Goal: Check status

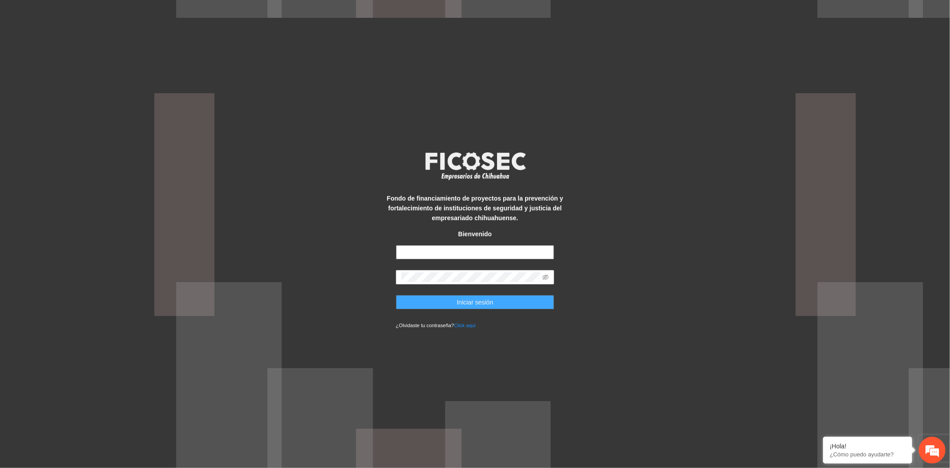
type input "**********"
click at [462, 305] on span "Iniciar sesión" at bounding box center [475, 302] width 37 height 10
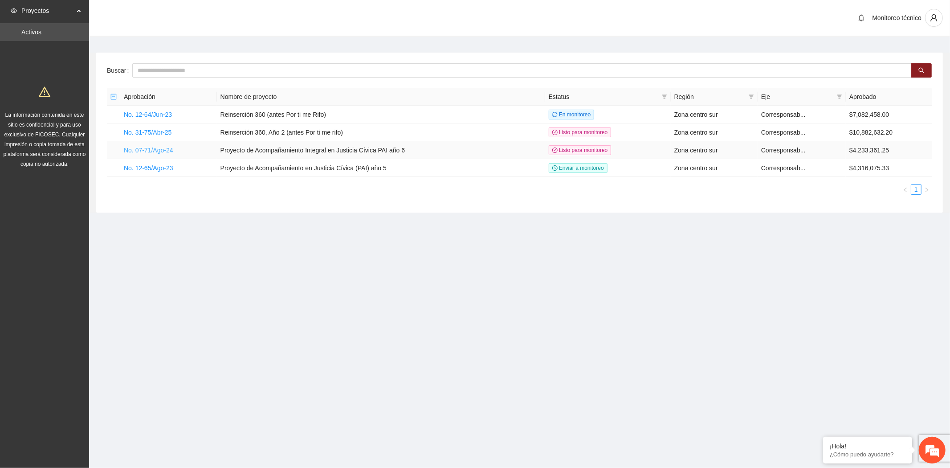
click at [164, 147] on link "No. 07-71/Ago-24" at bounding box center [148, 150] width 49 height 7
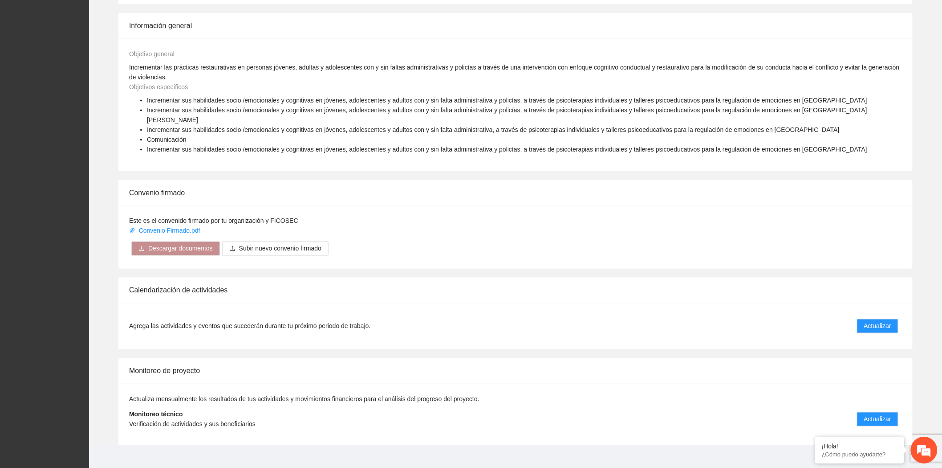
scroll to position [485, 0]
click at [871, 413] on span "Actualizar" at bounding box center [878, 418] width 27 height 10
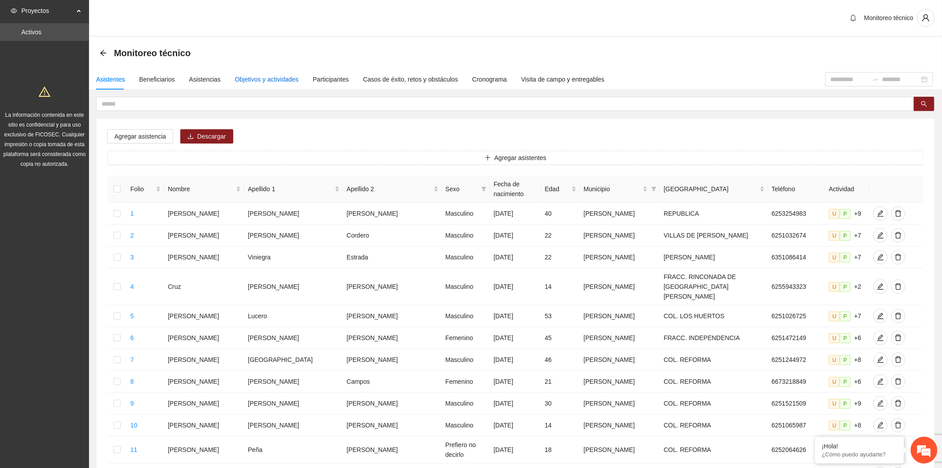
click at [249, 78] on div "Objetivos y actividades" at bounding box center [267, 79] width 64 height 10
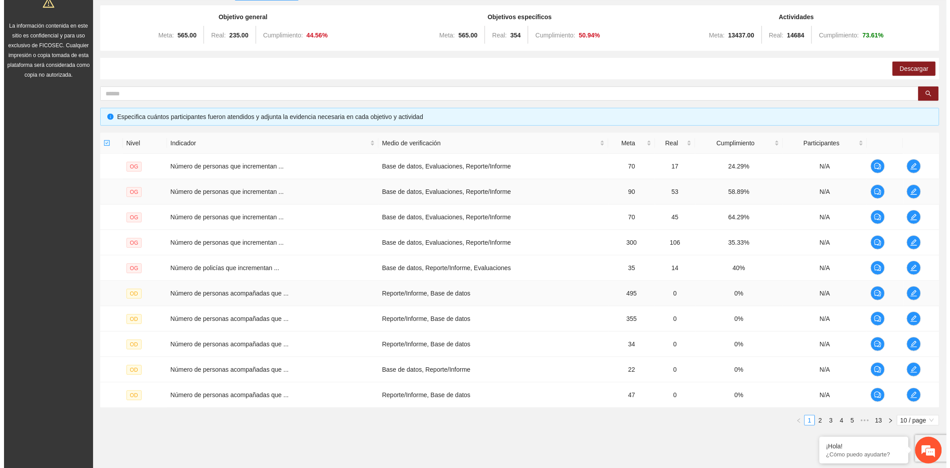
scroll to position [114, 0]
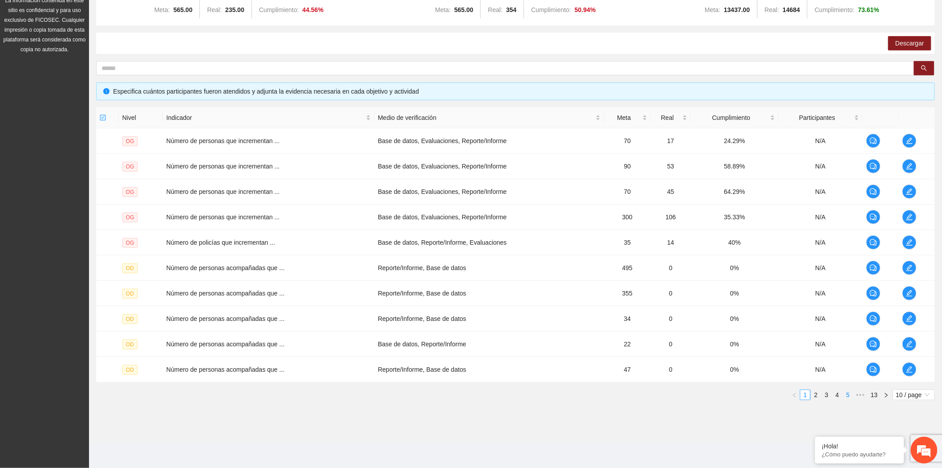
click at [849, 399] on link "5" at bounding box center [849, 395] width 10 height 10
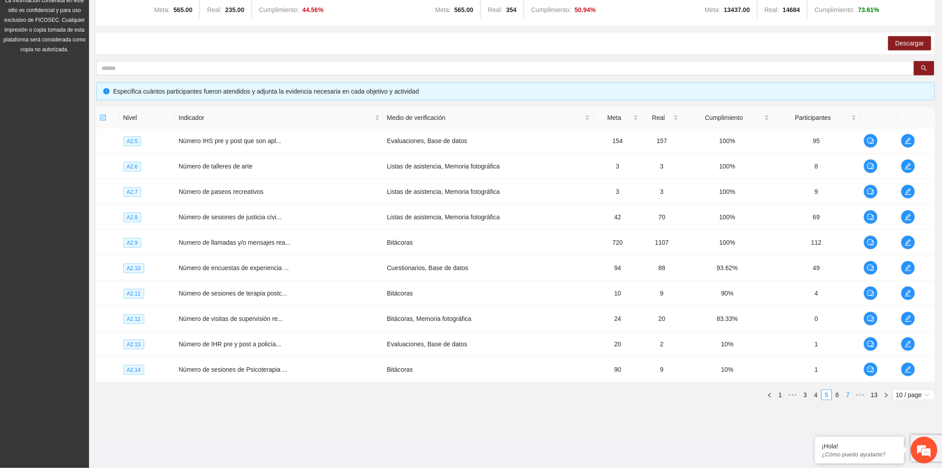
click at [849, 399] on link "7" at bounding box center [849, 395] width 10 height 10
click at [849, 399] on link "9" at bounding box center [849, 395] width 10 height 10
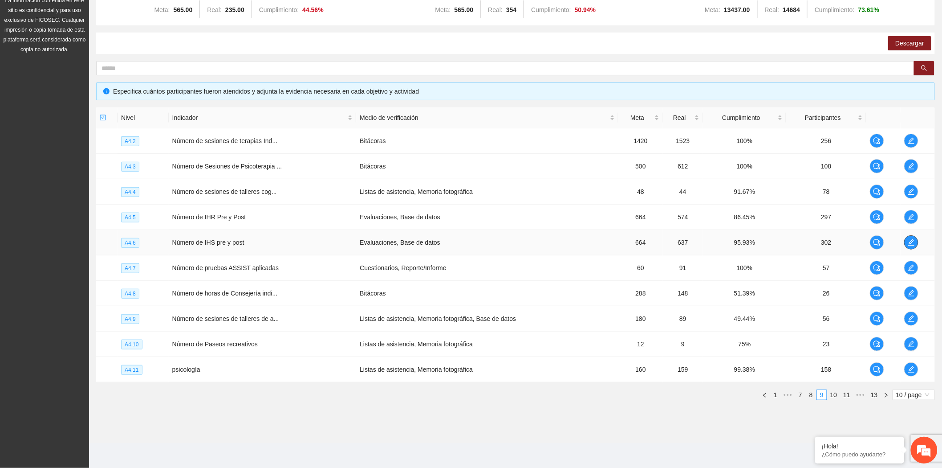
click at [914, 246] on button "button" at bounding box center [912, 242] width 14 height 14
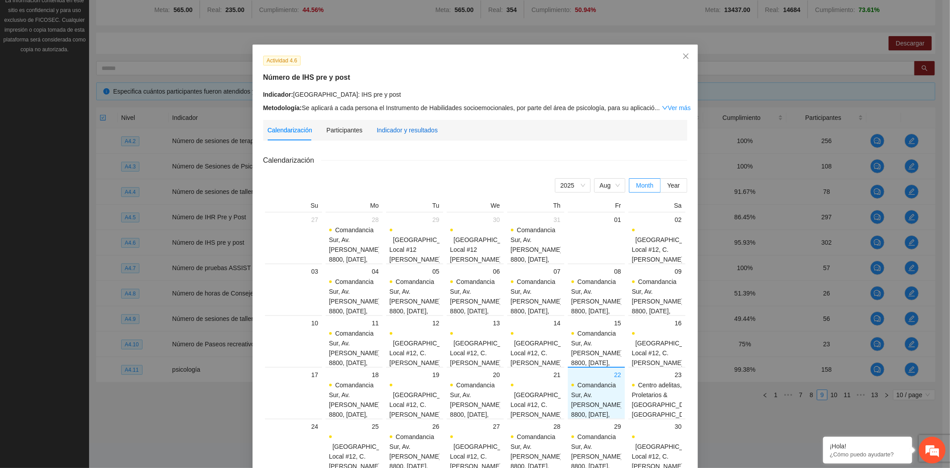
click at [387, 133] on div "Indicador y resultados" at bounding box center [407, 130] width 61 height 10
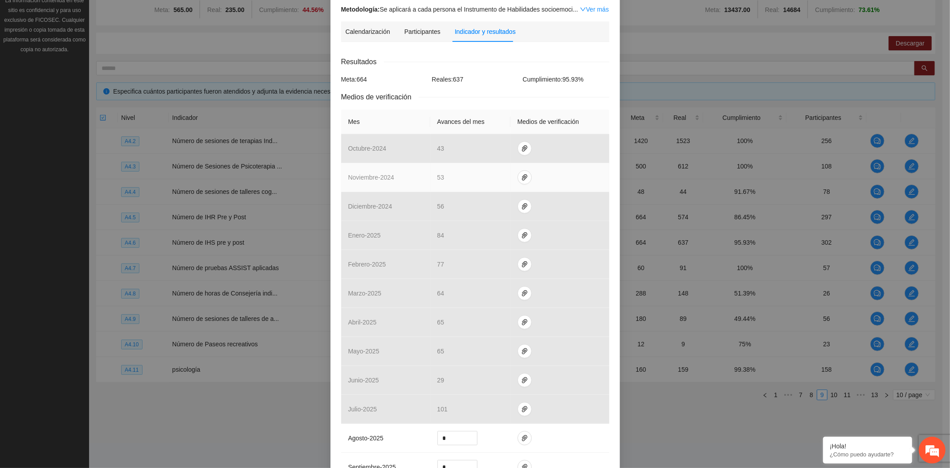
scroll to position [99, 0]
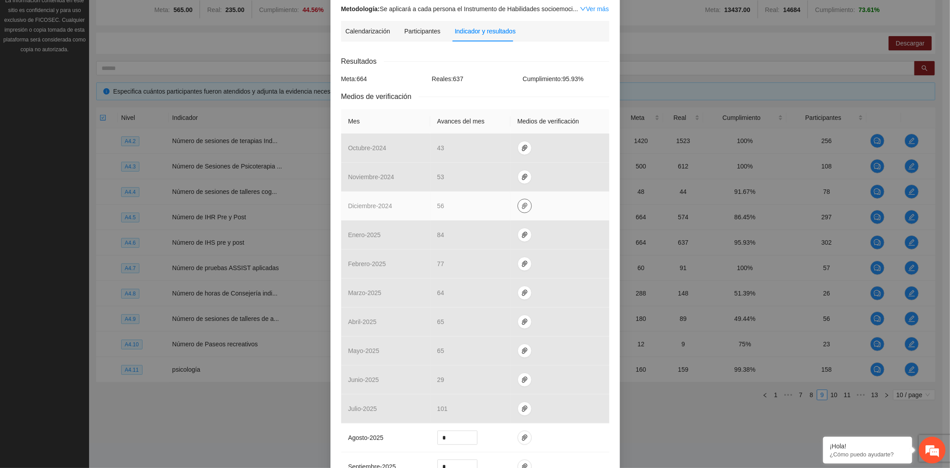
click at [521, 207] on icon "paper-clip" at bounding box center [524, 205] width 7 height 7
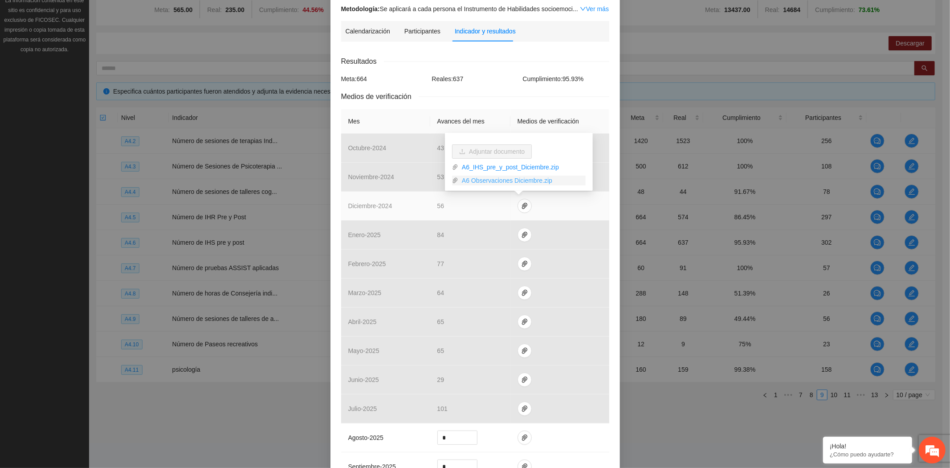
click at [506, 182] on link "A6 Observaciones Diciembre.zip" at bounding box center [521, 180] width 127 height 10
click at [524, 163] on link "A6_IHS_pre_y_post_Diciembre.zip" at bounding box center [521, 167] width 127 height 10
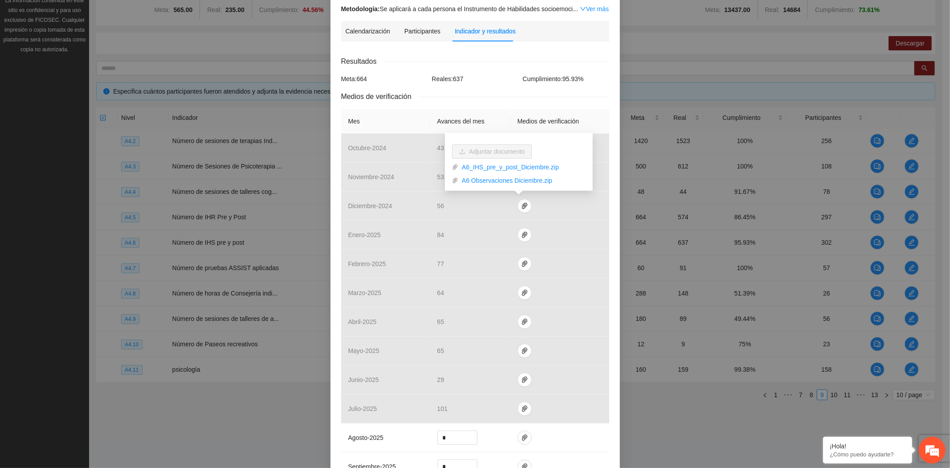
click at [596, 98] on div "Medios de verificación" at bounding box center [475, 96] width 268 height 11
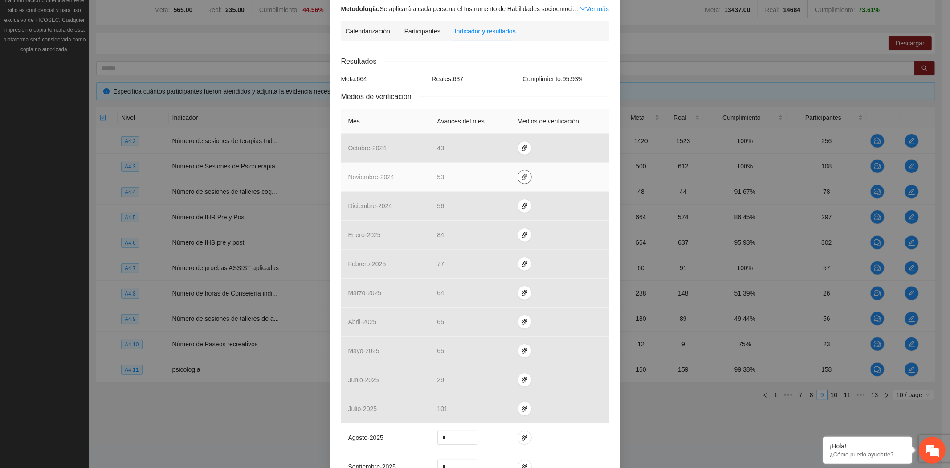
click at [522, 177] on icon "paper-clip" at bounding box center [524, 176] width 7 height 7
click at [526, 151] on link "A6_IHS_pre_y_postNoviembre2024.zip" at bounding box center [521, 152] width 127 height 10
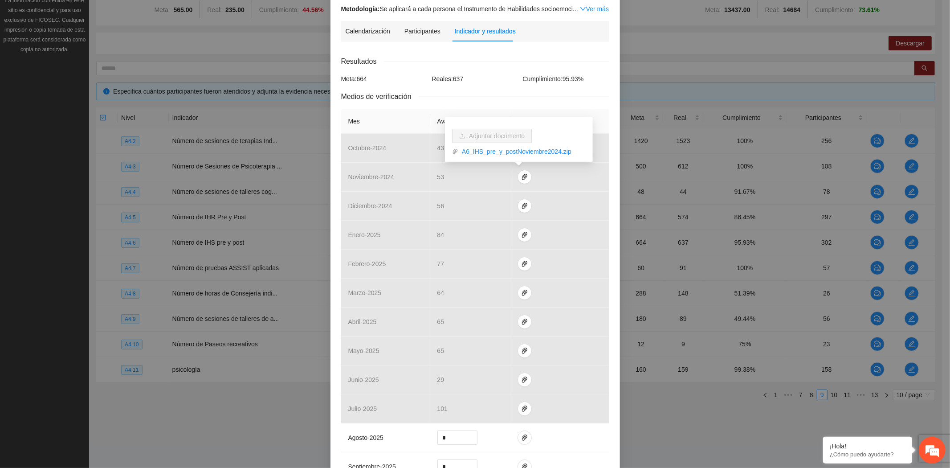
drag, startPoint x: 740, startPoint y: 424, endPoint x: 743, endPoint y: 418, distance: 7.4
click at [740, 424] on div "Actividad 4.6 Número de IHS pre y post Indicador: Chihuahua: IHS pre y post Met…" at bounding box center [475, 234] width 950 height 468
click at [767, 394] on div "Actividad 4.6 Número de IHS pre y post Indicador: Chihuahua: IHS pre y post Met…" at bounding box center [475, 234] width 950 height 468
click at [764, 393] on div "Actividad 4.6 Número de IHS pre y post Indicador: Chihuahua: IHS pre y post Met…" at bounding box center [475, 234] width 950 height 468
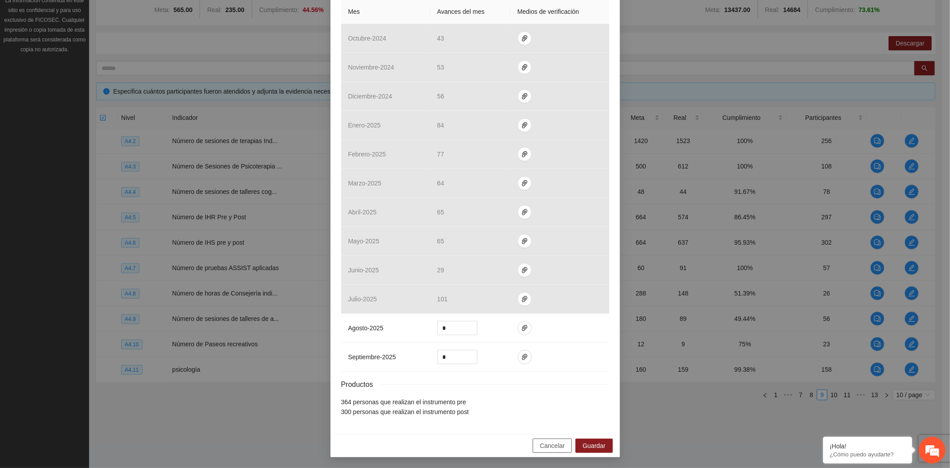
click at [556, 442] on span "Cancelar" at bounding box center [552, 445] width 25 height 10
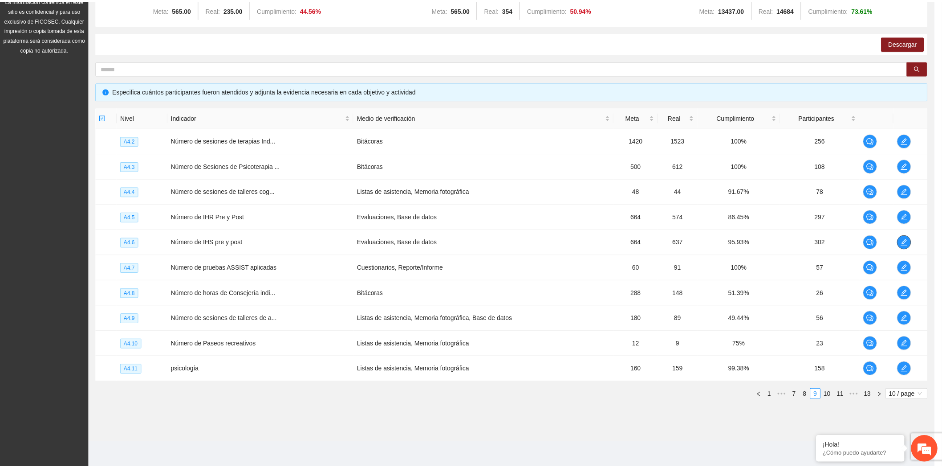
scroll to position [0, 0]
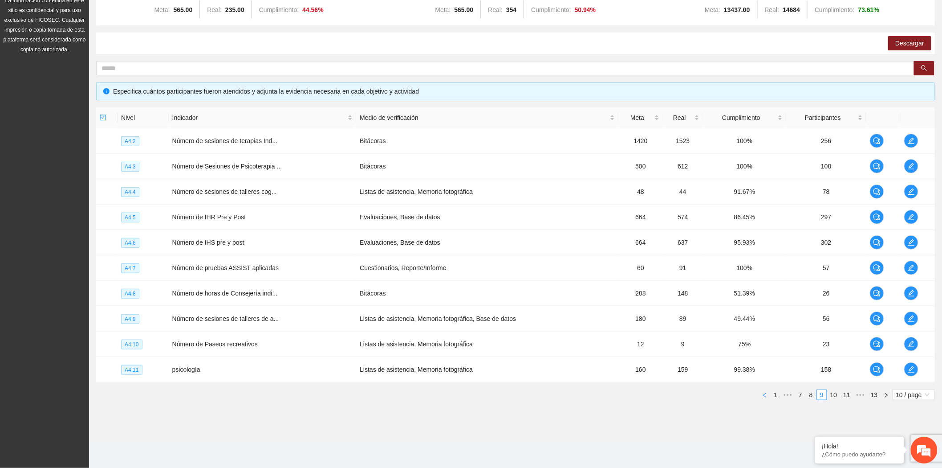
click at [763, 390] on button "button" at bounding box center [765, 394] width 11 height 11
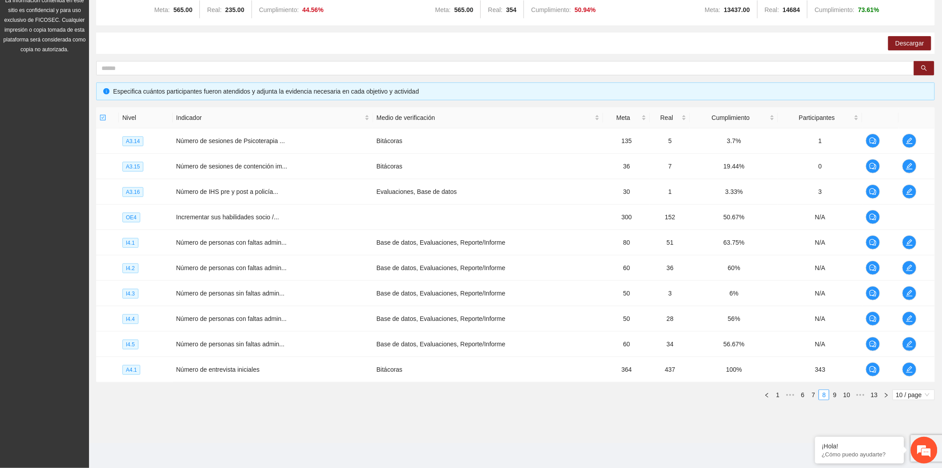
click at [361, 416] on section "Monitoreo técnico Asistentes Beneficiarios Asistencias Objetivos y actividades …" at bounding box center [515, 183] width 853 height 520
click at [331, 402] on div "Nivel Indicador Medio de verificación Meta Real Cumplimiento Participantes A3.1…" at bounding box center [515, 257] width 839 height 300
click at [843, 397] on link "10" at bounding box center [847, 395] width 12 height 10
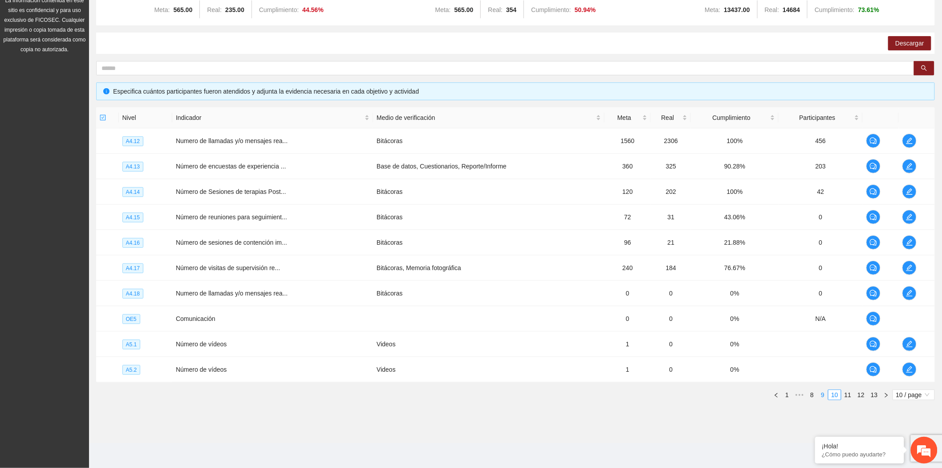
click at [825, 398] on link "9" at bounding box center [823, 395] width 10 height 10
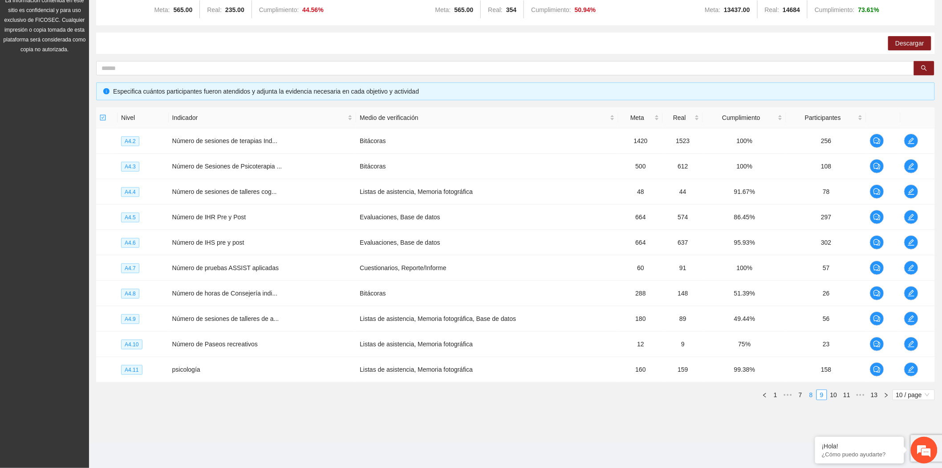
click at [812, 392] on link "8" at bounding box center [812, 395] width 10 height 10
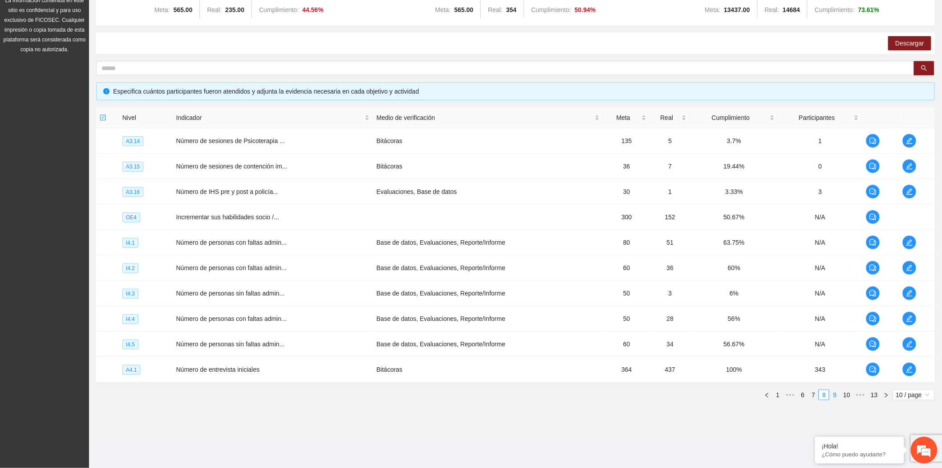
click at [835, 395] on link "9" at bounding box center [835, 395] width 10 height 10
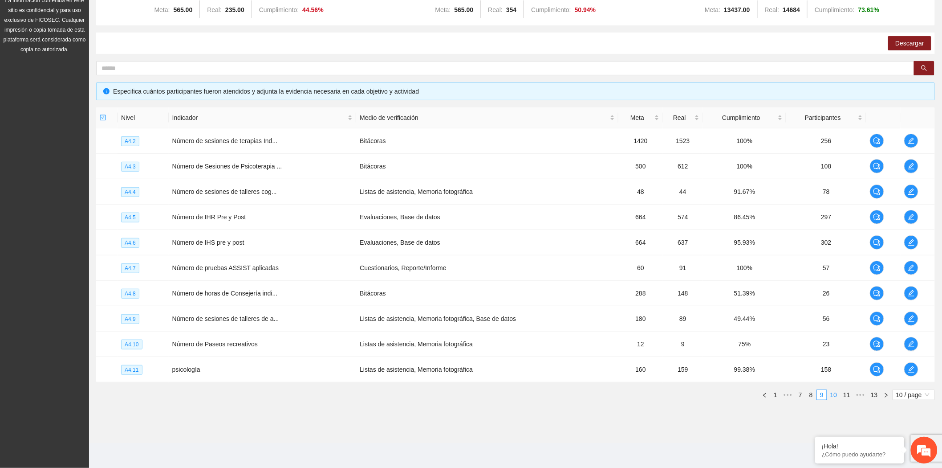
click at [838, 395] on link "10" at bounding box center [834, 395] width 12 height 10
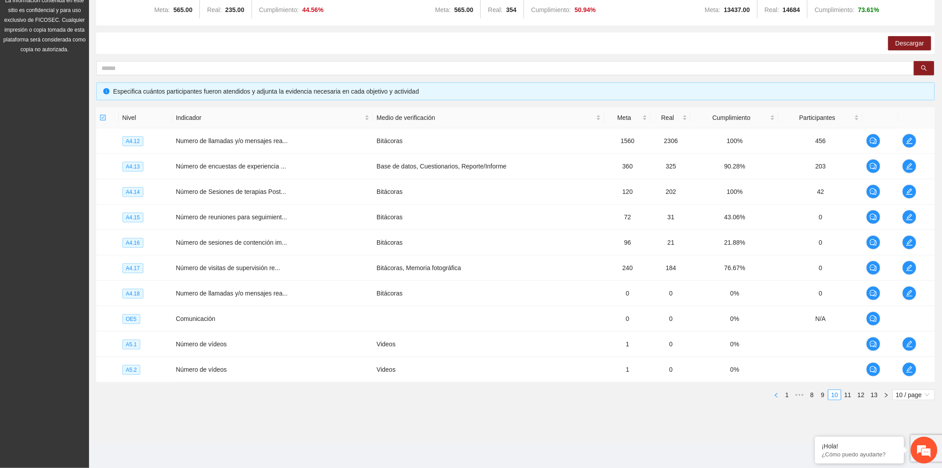
click at [779, 398] on button "button" at bounding box center [776, 394] width 11 height 11
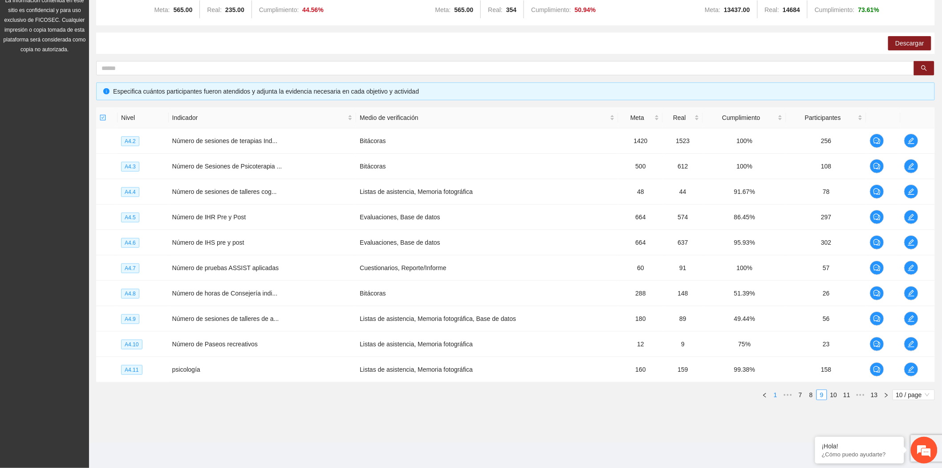
click at [776, 390] on link "1" at bounding box center [776, 395] width 10 height 10
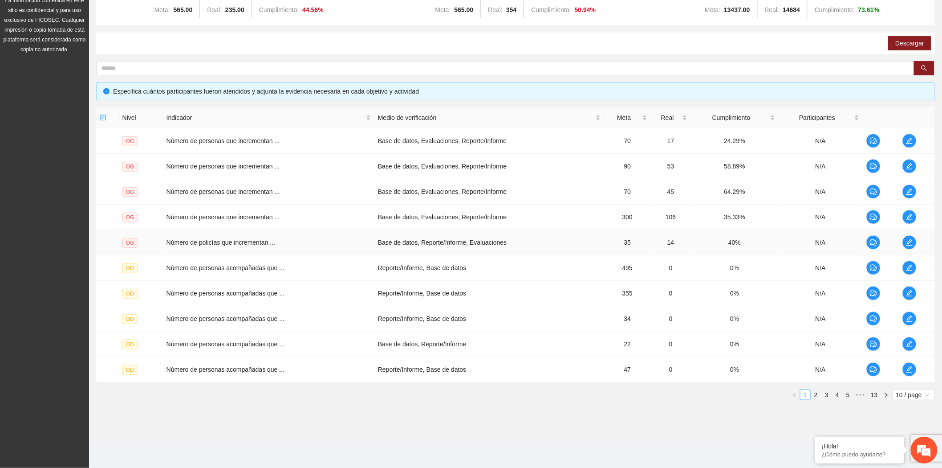
click at [128, 245] on span "OG" at bounding box center [130, 243] width 16 height 10
click at [910, 241] on icon "edit" at bounding box center [910, 242] width 6 height 6
click at [910, 219] on icon "edit" at bounding box center [910, 217] width 6 height 6
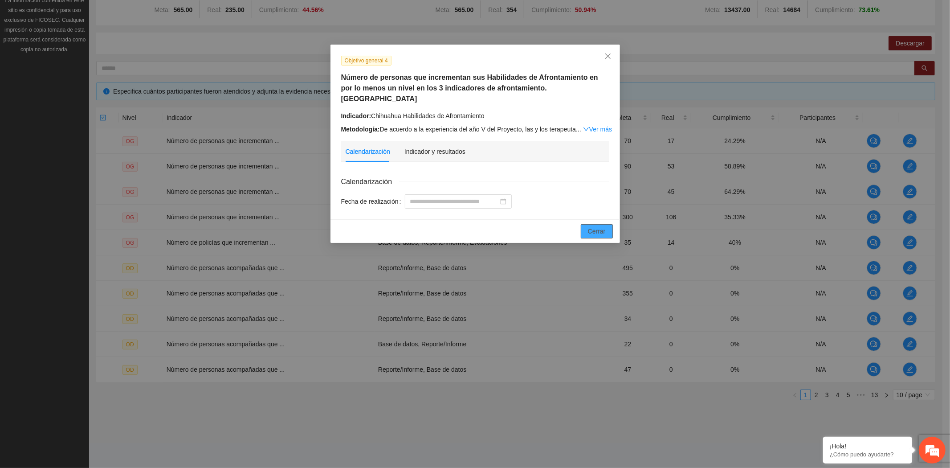
click at [603, 226] on span "Cerrar" at bounding box center [597, 231] width 18 height 10
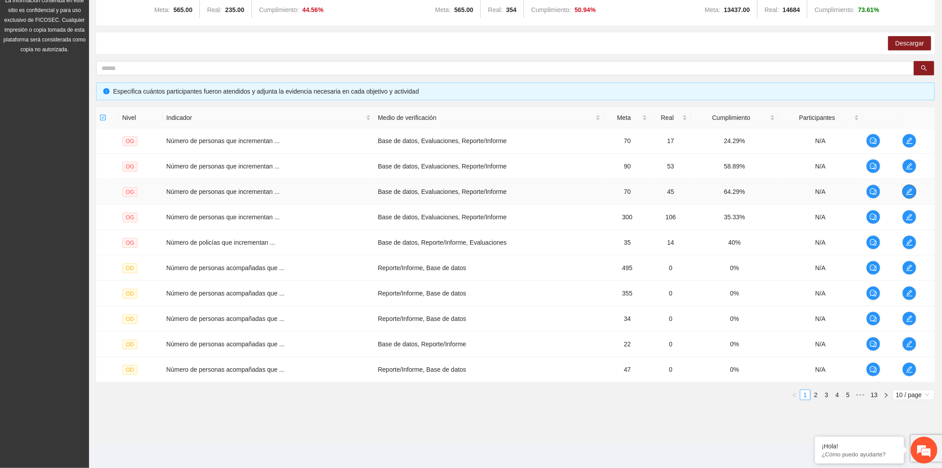
click at [913, 188] on icon "edit" at bounding box center [909, 191] width 7 height 7
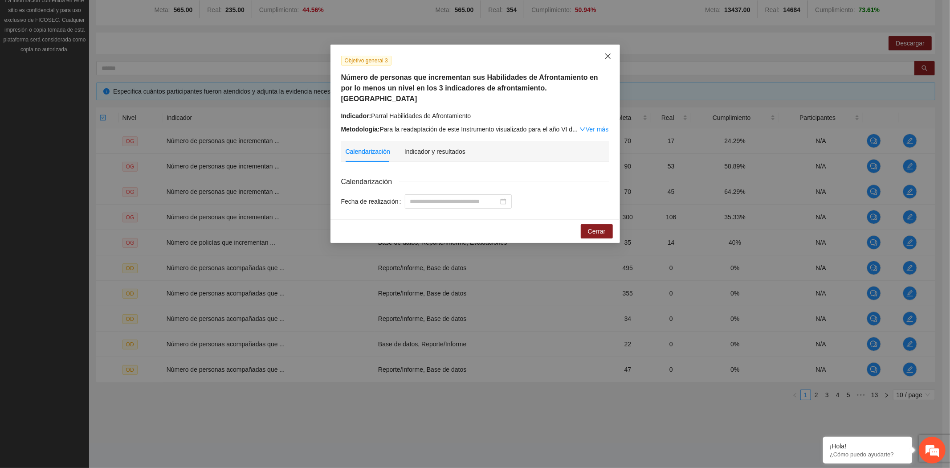
click at [607, 60] on icon "close" at bounding box center [607, 56] width 7 height 7
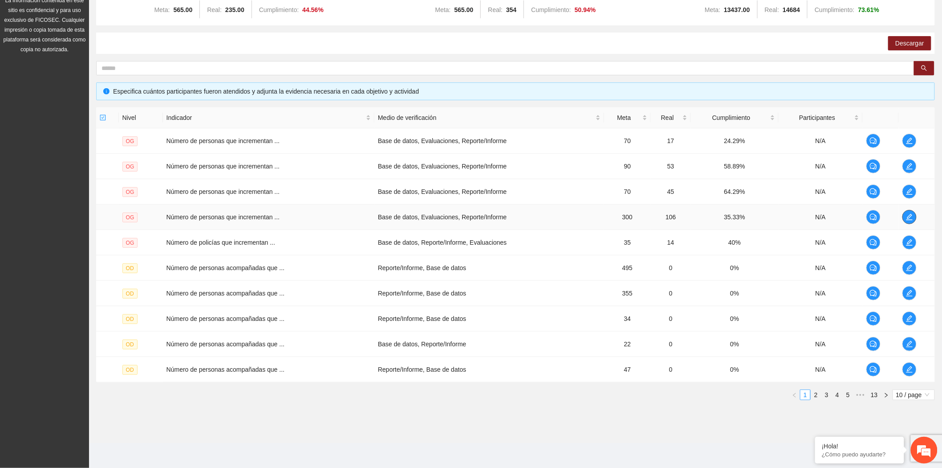
click at [907, 215] on icon "edit" at bounding box center [909, 216] width 7 height 7
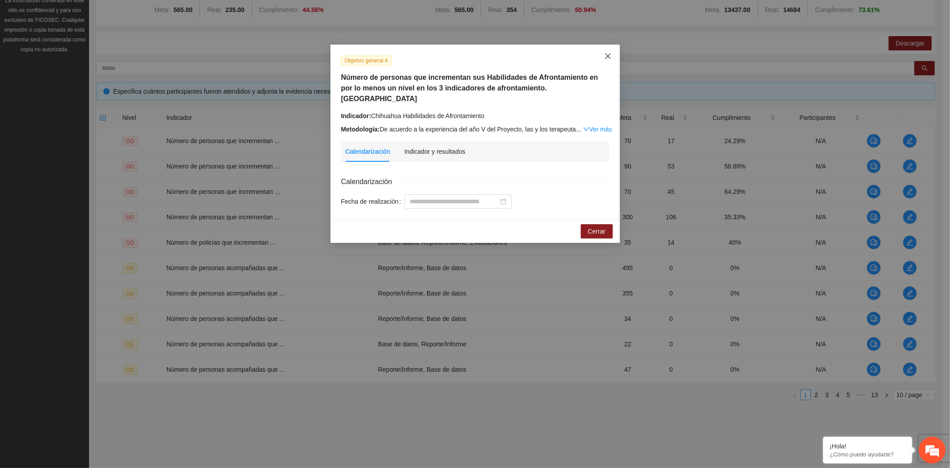
click at [608, 57] on icon "close" at bounding box center [607, 55] width 5 height 5
